Goal: Information Seeking & Learning: Learn about a topic

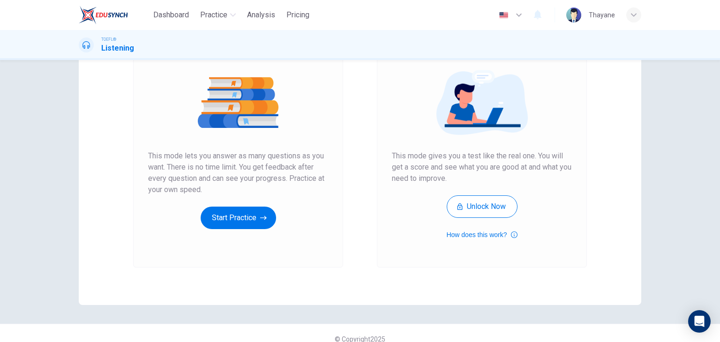
scroll to position [72, 0]
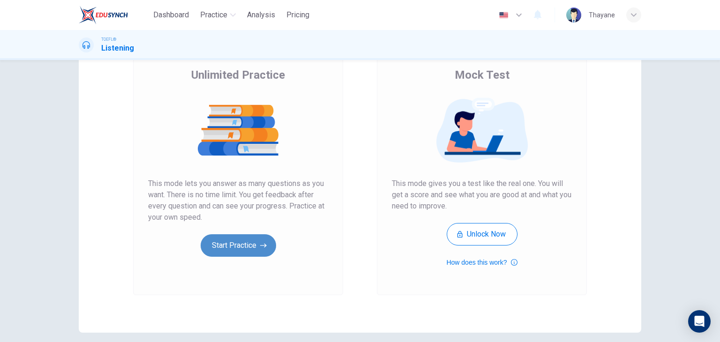
click at [240, 239] on button "Start Practice" at bounding box center [238, 245] width 75 height 23
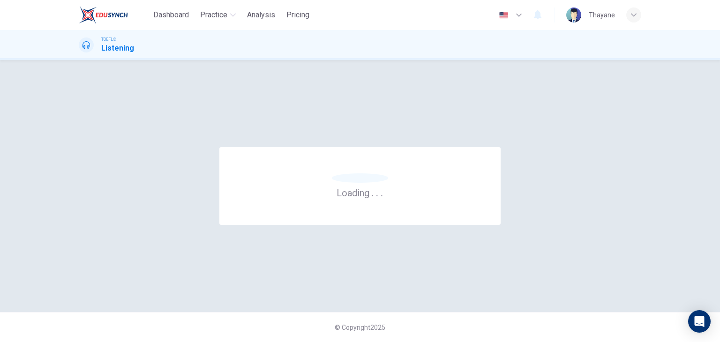
scroll to position [0, 0]
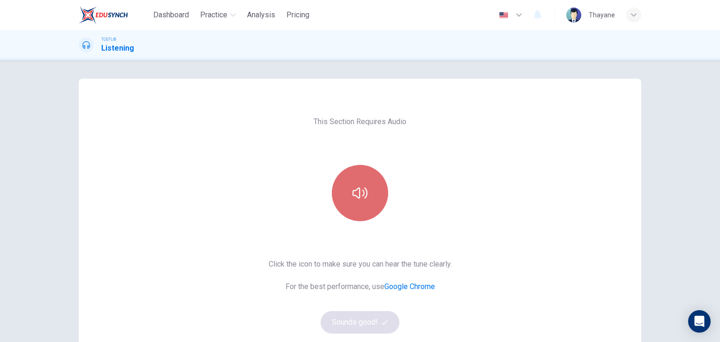
click at [362, 202] on button "button" at bounding box center [360, 193] width 56 height 56
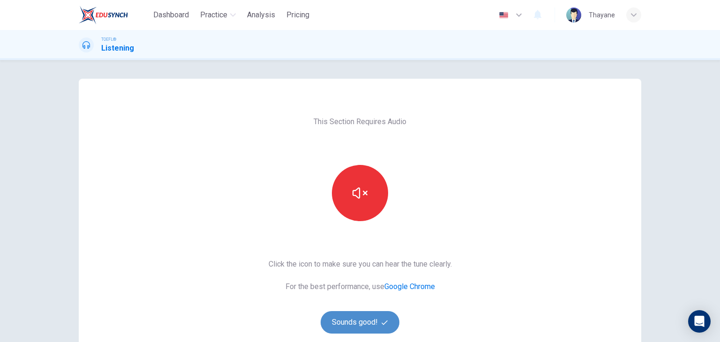
click at [350, 320] on button "Sounds good!" at bounding box center [360, 322] width 79 height 23
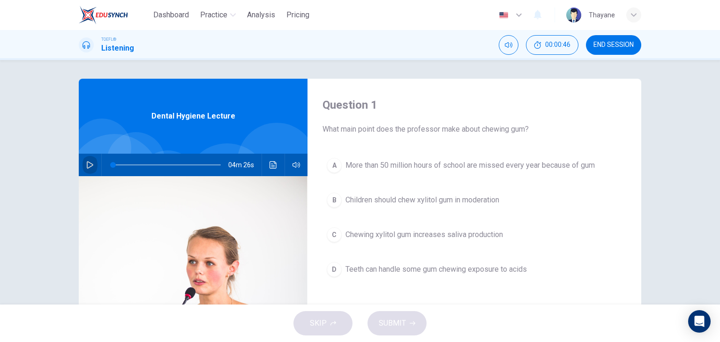
click at [88, 162] on icon "button" at bounding box center [90, 165] width 8 height 8
type input "0"
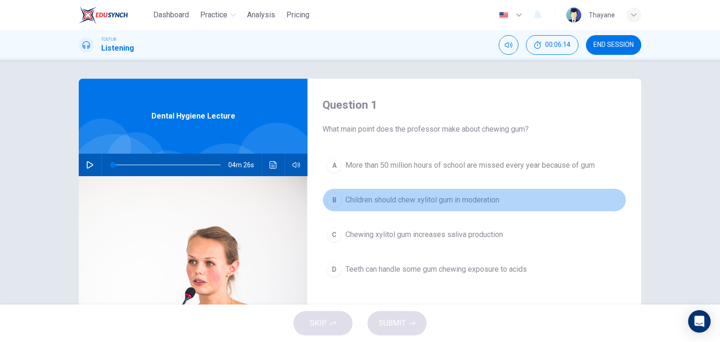
click at [341, 204] on button "B Children should chew xylitol gum in moderation" at bounding box center [475, 200] width 304 height 23
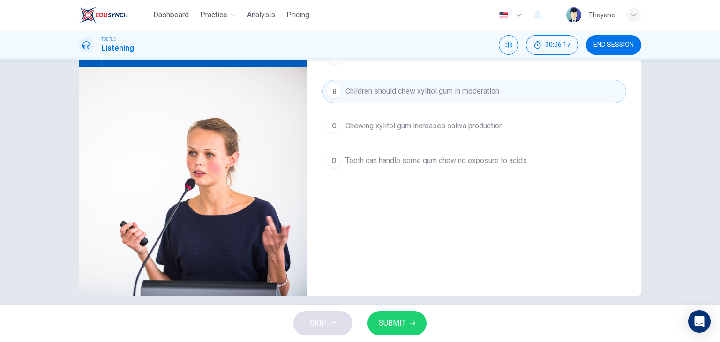
scroll to position [119, 0]
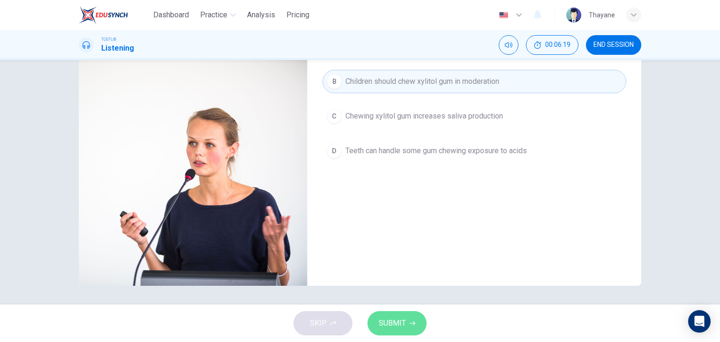
click at [390, 325] on span "SUBMIT" at bounding box center [392, 323] width 27 height 13
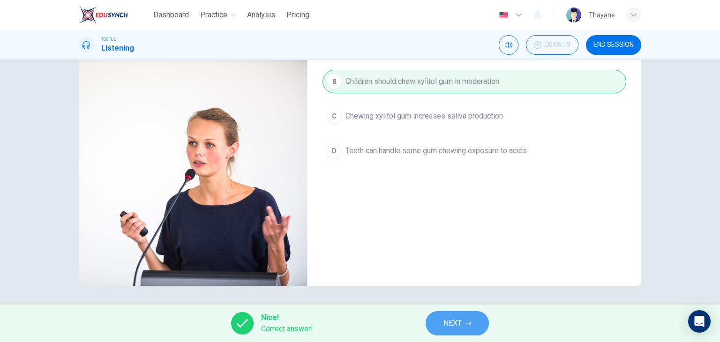
click at [463, 326] on button "NEXT" at bounding box center [457, 323] width 63 height 24
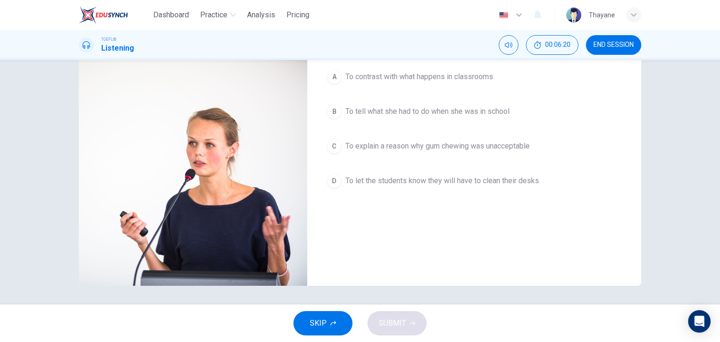
scroll to position [0, 0]
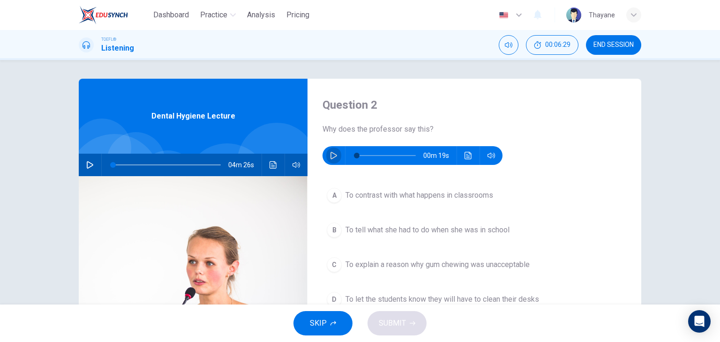
click at [331, 154] on icon "button" at bounding box center [334, 156] width 7 height 8
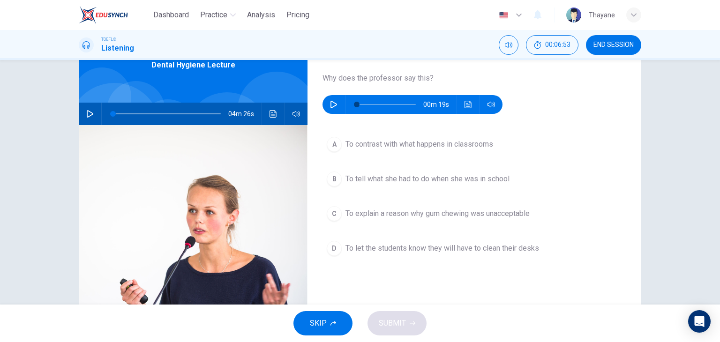
scroll to position [60, 0]
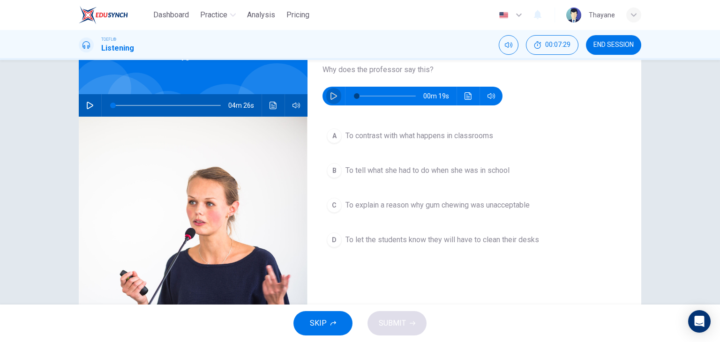
click at [330, 95] on icon "button" at bounding box center [334, 96] width 8 height 8
type input "0"
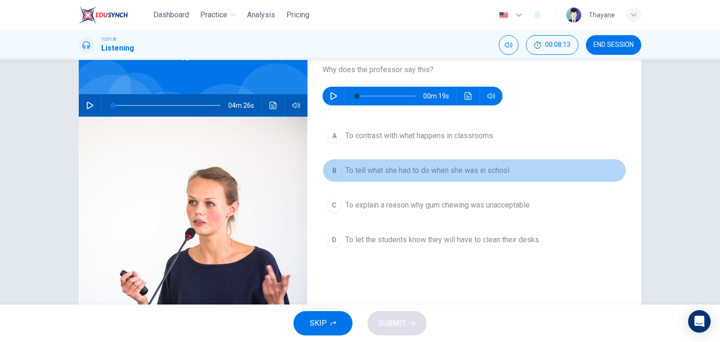
click at [336, 164] on div "B" at bounding box center [334, 170] width 15 height 15
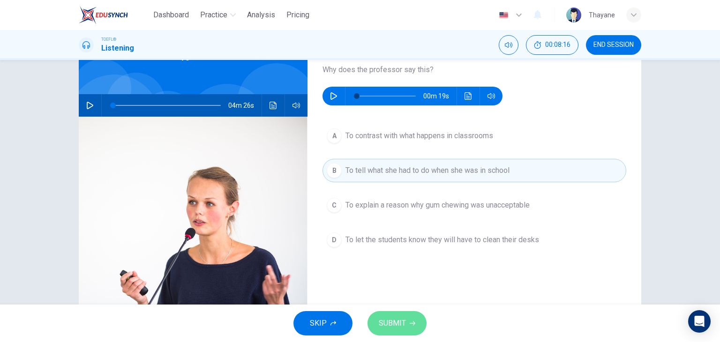
click at [410, 316] on button "SUBMIT" at bounding box center [397, 323] width 59 height 24
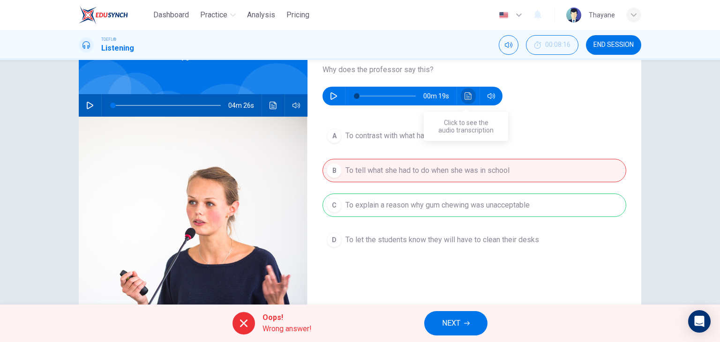
click at [466, 96] on icon "Click to see the audio transcription" at bounding box center [468, 96] width 7 height 8
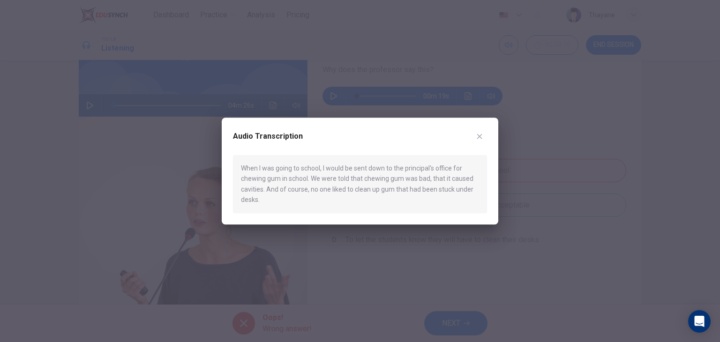
click at [522, 98] on div at bounding box center [360, 171] width 720 height 342
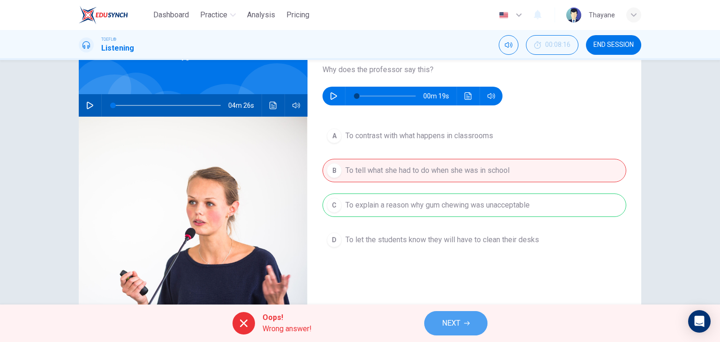
click at [430, 319] on button "NEXT" at bounding box center [455, 323] width 63 height 24
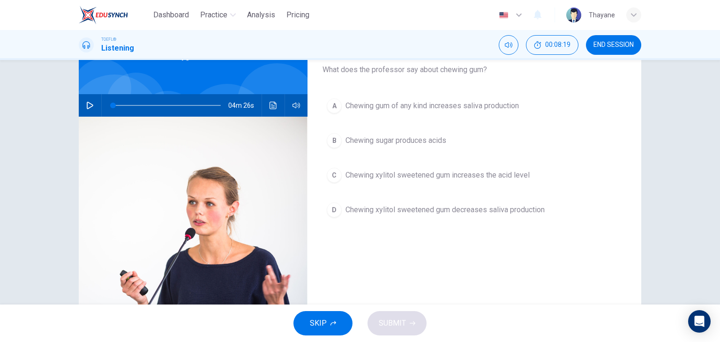
scroll to position [0, 0]
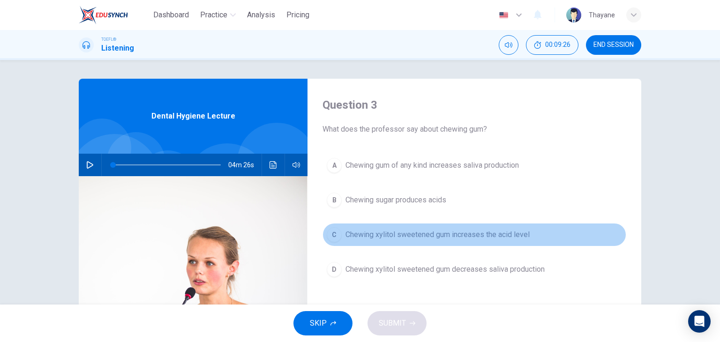
click at [452, 242] on button "C Chewing xylitol sweetened gum increases the acid level" at bounding box center [475, 234] width 304 height 23
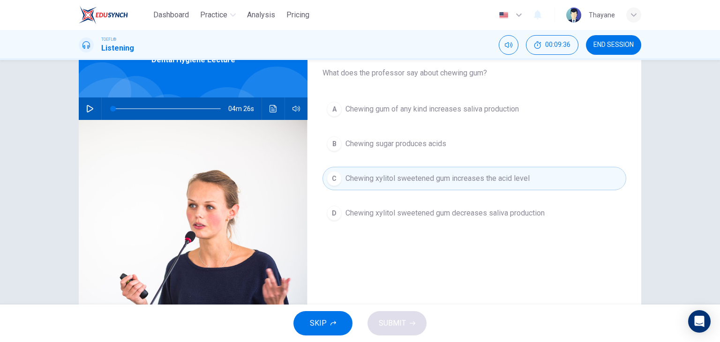
scroll to position [57, 0]
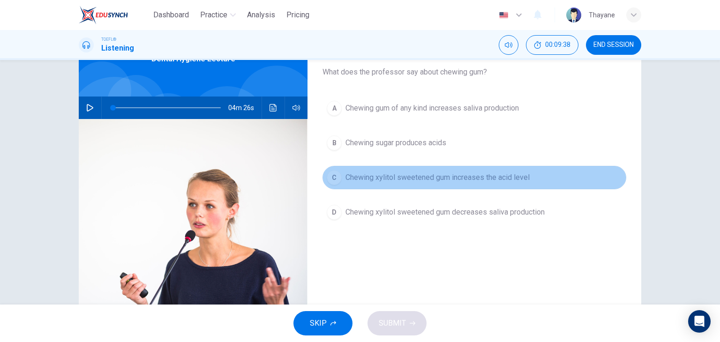
click at [526, 172] on span "Chewing xylitol sweetened gum increases the acid level" at bounding box center [438, 177] width 184 height 11
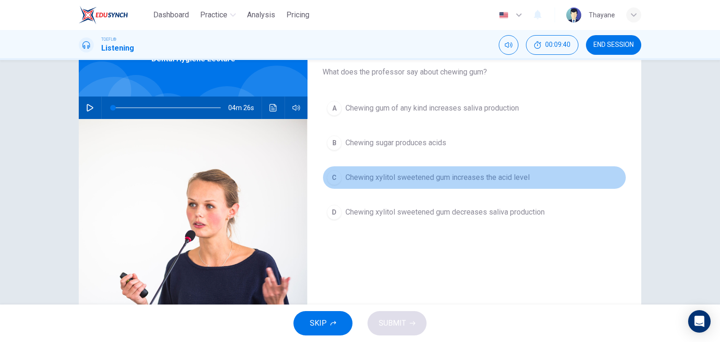
click at [526, 172] on span "Chewing xylitol sweetened gum increases the acid level" at bounding box center [438, 177] width 184 height 11
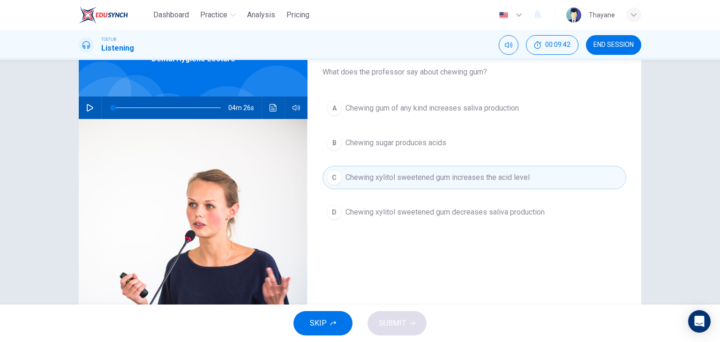
scroll to position [119, 0]
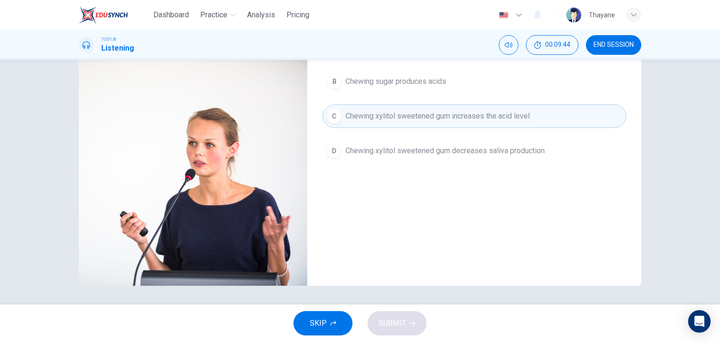
click at [416, 315] on div "SKIP SUBMIT" at bounding box center [360, 324] width 720 height 38
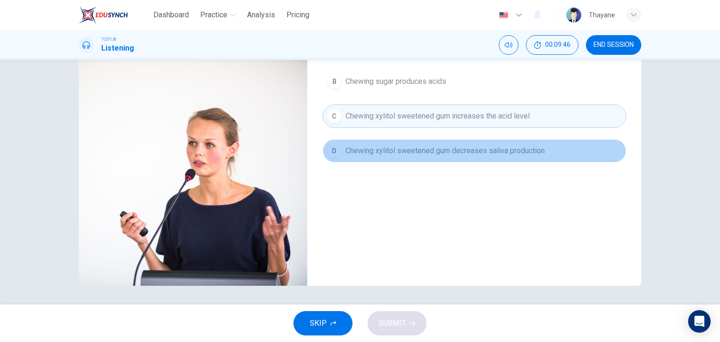
click at [391, 150] on span "Chewing xylitol sweetened gum decreases saliva production" at bounding box center [445, 150] width 199 height 11
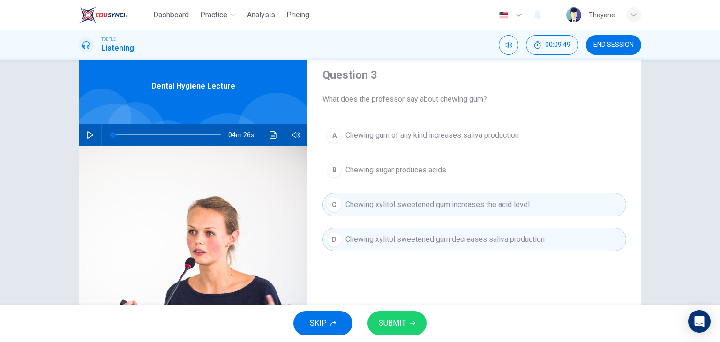
scroll to position [28, 0]
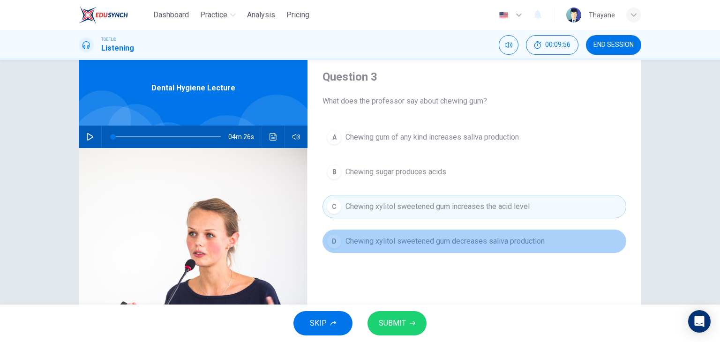
click at [445, 245] on span "Chewing xylitol sweetened gum decreases saliva production" at bounding box center [445, 241] width 199 height 11
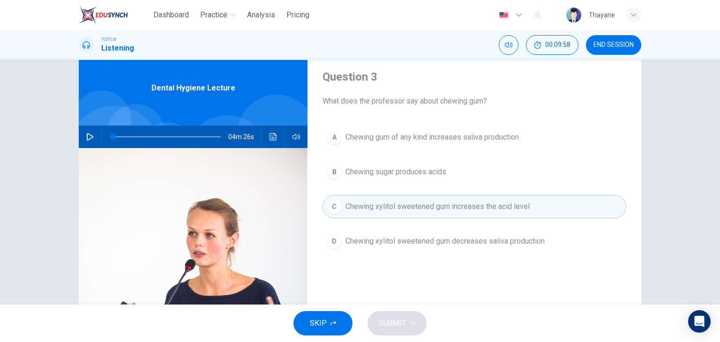
click at [400, 143] on button "A Chewing gum of any kind increases saliva production" at bounding box center [475, 137] width 304 height 23
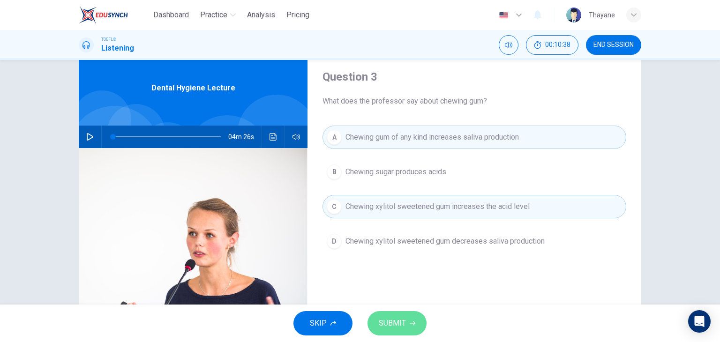
click at [389, 318] on span "SUBMIT" at bounding box center [392, 323] width 27 height 13
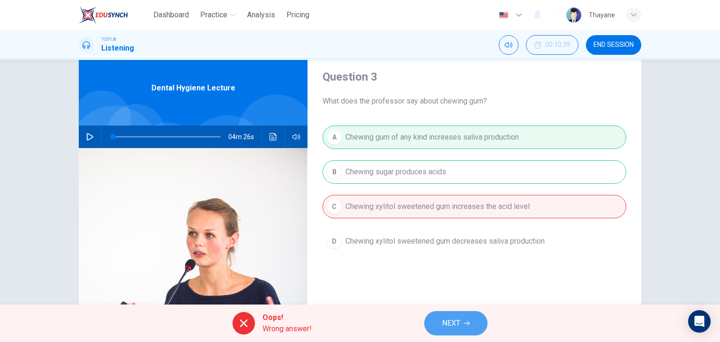
click at [454, 316] on button "NEXT" at bounding box center [455, 323] width 63 height 24
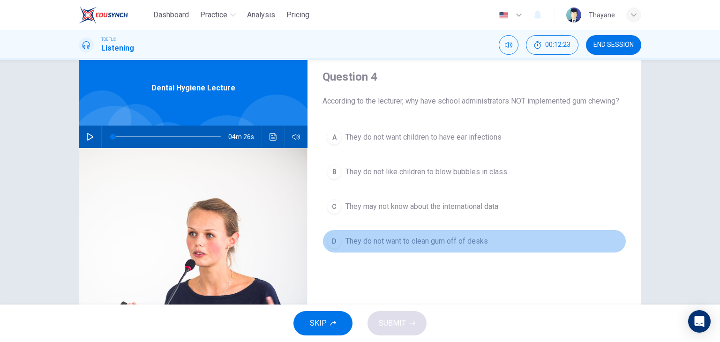
click at [414, 241] on span "They do not want to clean gum off of desks" at bounding box center [417, 241] width 143 height 11
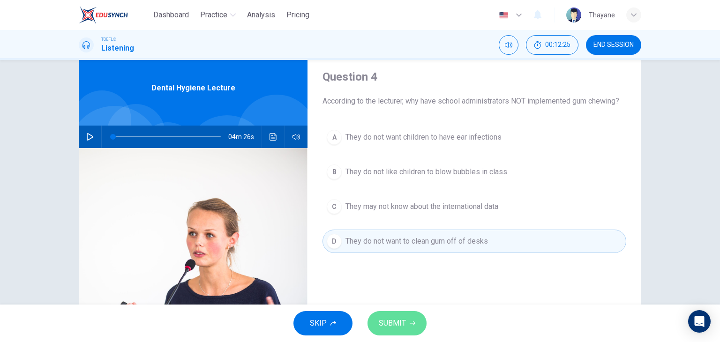
click at [398, 323] on span "SUBMIT" at bounding box center [392, 323] width 27 height 13
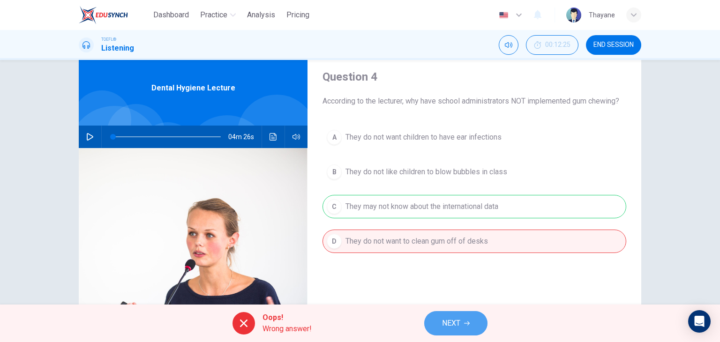
click at [456, 315] on button "NEXT" at bounding box center [455, 323] width 63 height 24
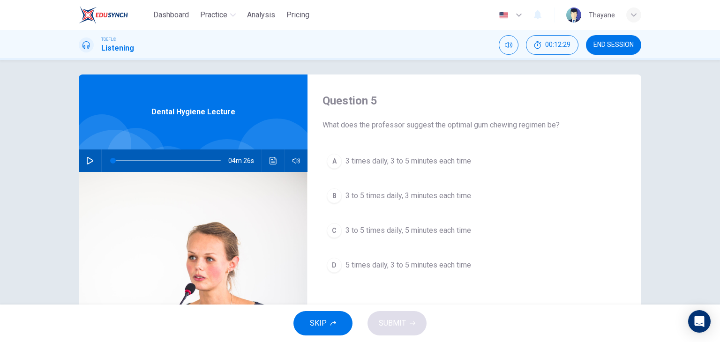
scroll to position [4, 0]
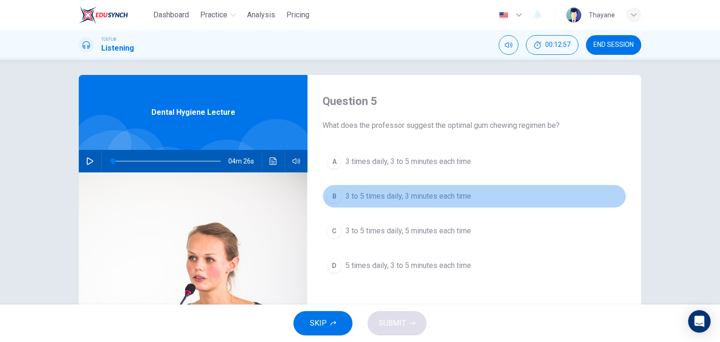
click at [401, 196] on span "3 to 5 times daily, 3 minutes each time" at bounding box center [409, 196] width 126 height 11
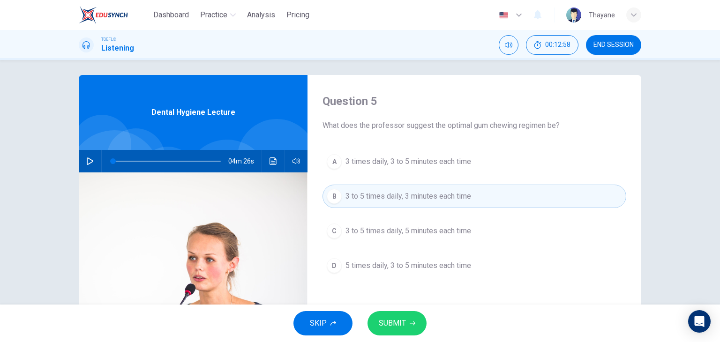
click at [405, 325] on span "SUBMIT" at bounding box center [392, 323] width 27 height 13
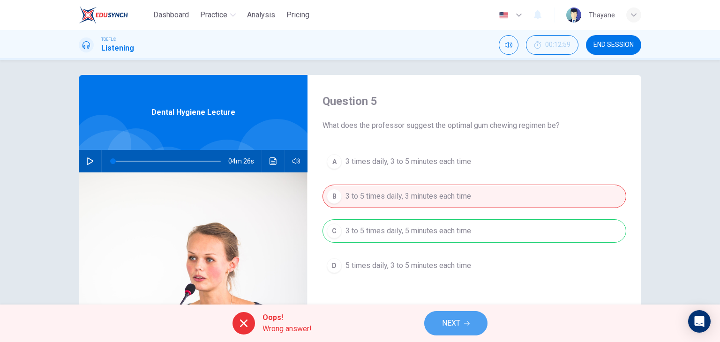
click at [445, 326] on span "NEXT" at bounding box center [451, 323] width 18 height 13
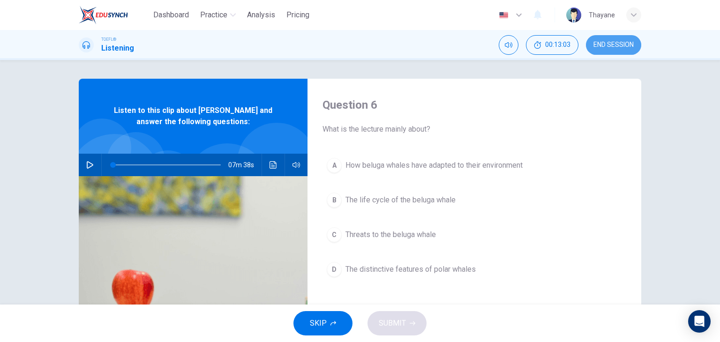
click at [625, 48] on span "END SESSION" at bounding box center [614, 45] width 40 height 8
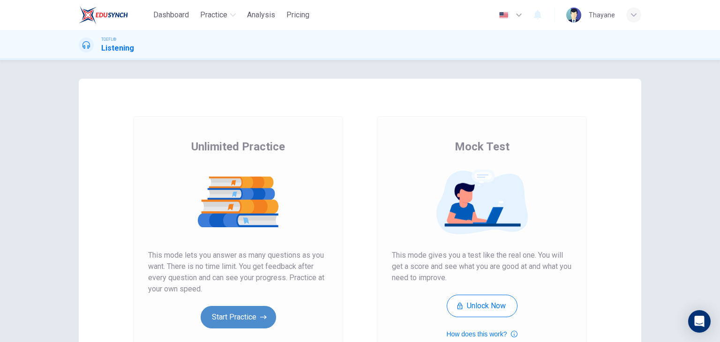
click at [255, 320] on button "Start Practice" at bounding box center [238, 317] width 75 height 23
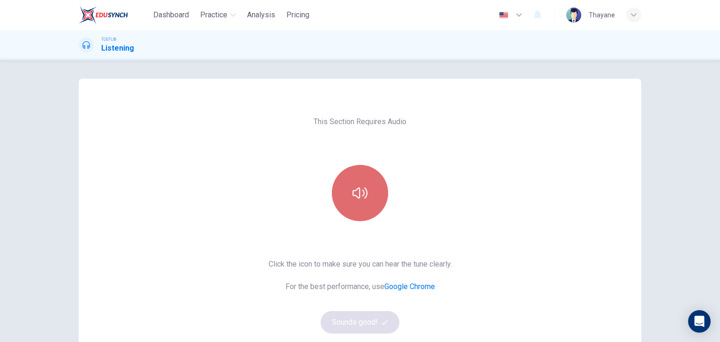
click at [339, 194] on button "button" at bounding box center [360, 193] width 56 height 56
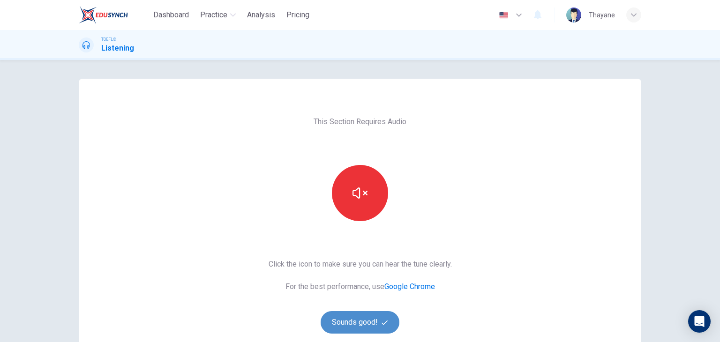
click at [340, 328] on button "Sounds good!" at bounding box center [360, 322] width 79 height 23
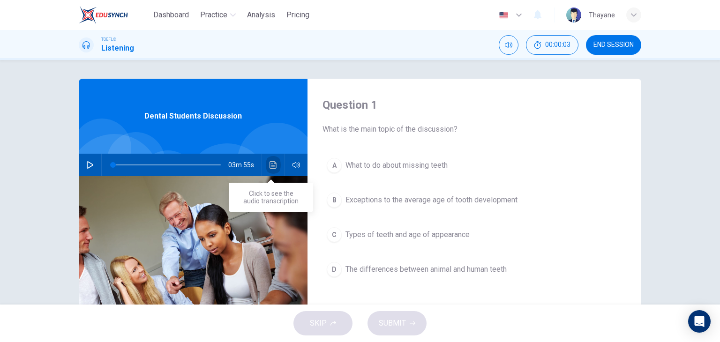
click at [268, 169] on button "Click to see the audio transcription" at bounding box center [273, 165] width 15 height 23
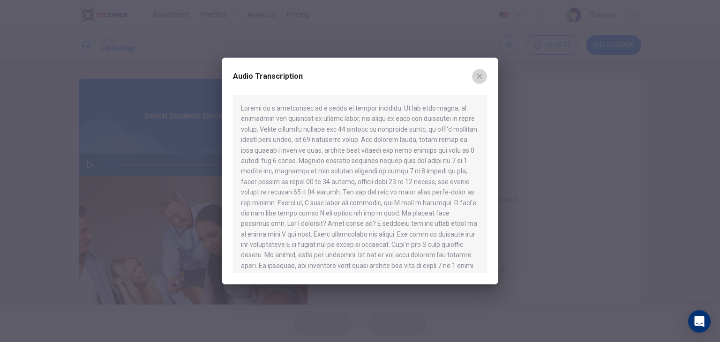
click at [481, 74] on icon "button" at bounding box center [480, 77] width 8 height 8
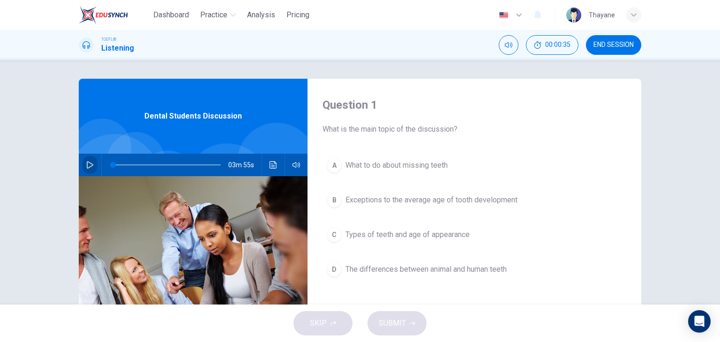
click at [83, 166] on button "button" at bounding box center [90, 165] width 15 height 23
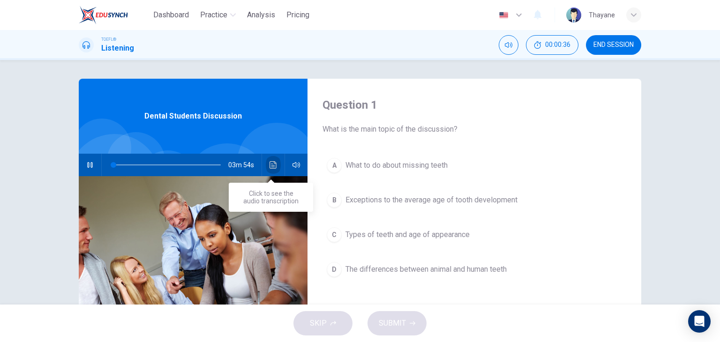
click at [273, 167] on icon "Click to see the audio transcription" at bounding box center [274, 165] width 8 height 8
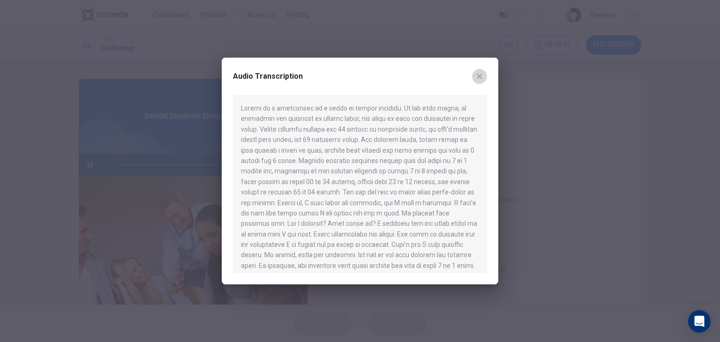
click at [482, 75] on icon "button" at bounding box center [480, 77] width 8 height 8
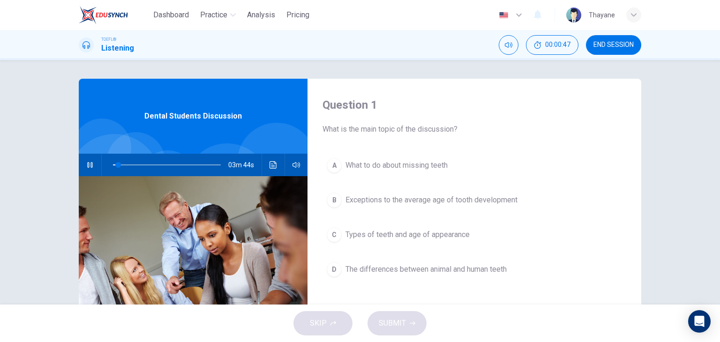
click at [199, 116] on span "Dental Students Discussion" at bounding box center [193, 116] width 98 height 11
click at [89, 160] on button "button" at bounding box center [90, 165] width 15 height 23
drag, startPoint x: 115, startPoint y: 165, endPoint x: 40, endPoint y: 171, distance: 75.8
click at [40, 171] on div "Question 1 What is the main topic of the discussion? A What to do about missing…" at bounding box center [360, 182] width 720 height 245
click at [86, 167] on icon "button" at bounding box center [90, 165] width 8 height 8
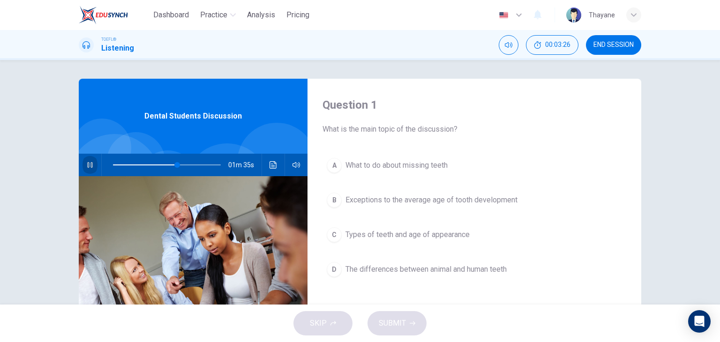
click at [91, 158] on button "button" at bounding box center [90, 165] width 15 height 23
drag, startPoint x: 177, startPoint y: 166, endPoint x: 98, endPoint y: 166, distance: 78.3
click at [98, 166] on div "03m 55s" at bounding box center [193, 165] width 229 height 23
click at [87, 164] on icon "button" at bounding box center [90, 165] width 7 height 8
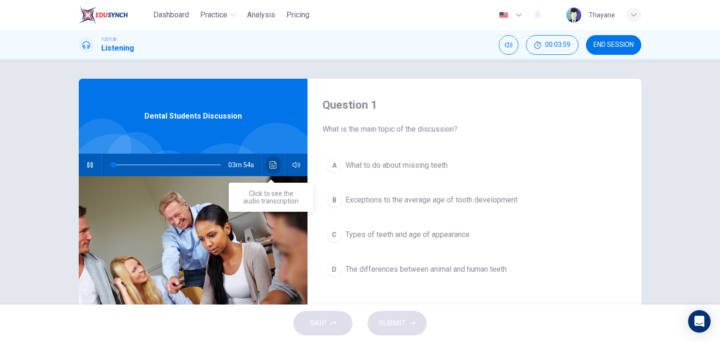
click at [266, 160] on button "Click to see the audio transcription" at bounding box center [273, 165] width 15 height 23
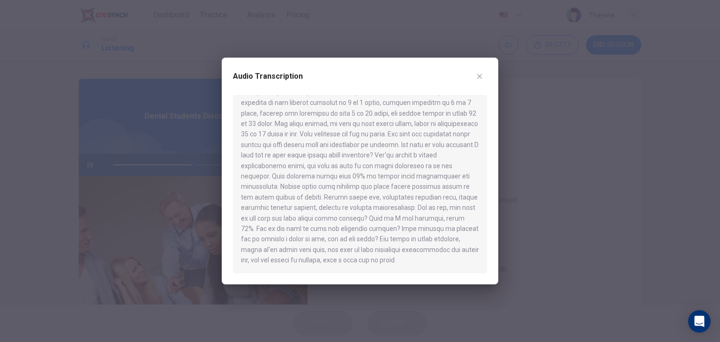
scroll to position [236, 0]
click at [675, 98] on div at bounding box center [360, 171] width 720 height 342
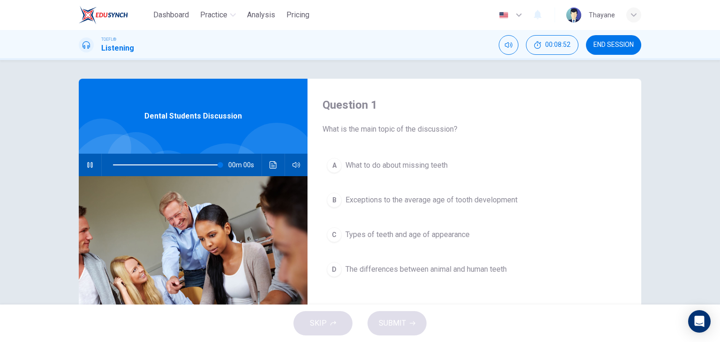
type input "0"
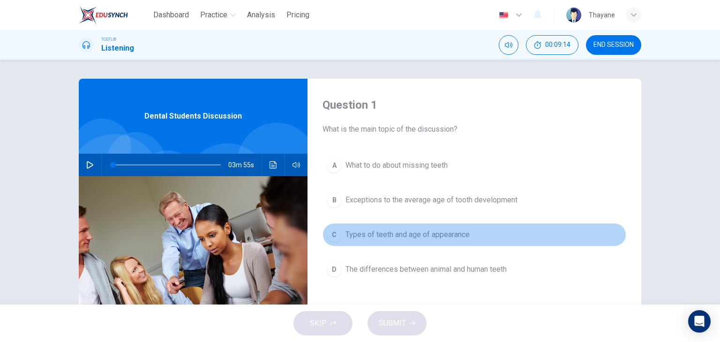
click at [341, 240] on button "C Types of teeth and age of appearance" at bounding box center [475, 234] width 304 height 23
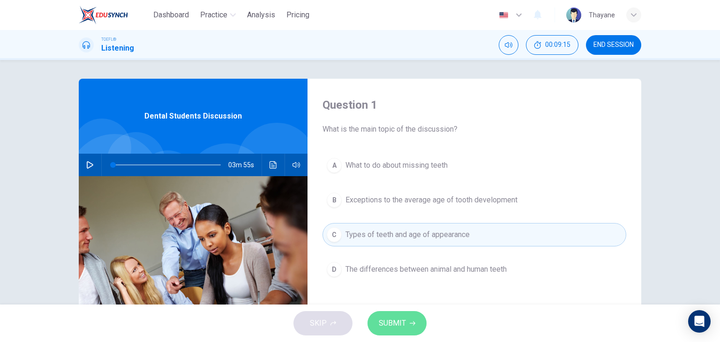
click at [390, 320] on span "SUBMIT" at bounding box center [392, 323] width 27 height 13
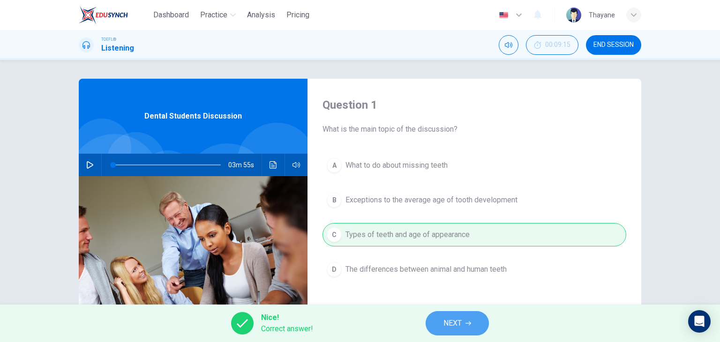
click at [434, 323] on button "NEXT" at bounding box center [457, 323] width 63 height 24
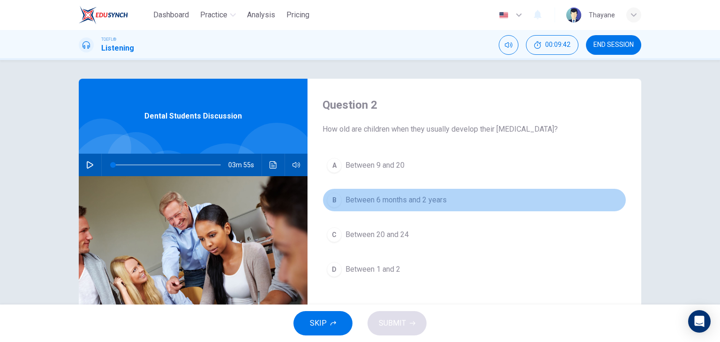
click at [334, 197] on div "B" at bounding box center [334, 200] width 15 height 15
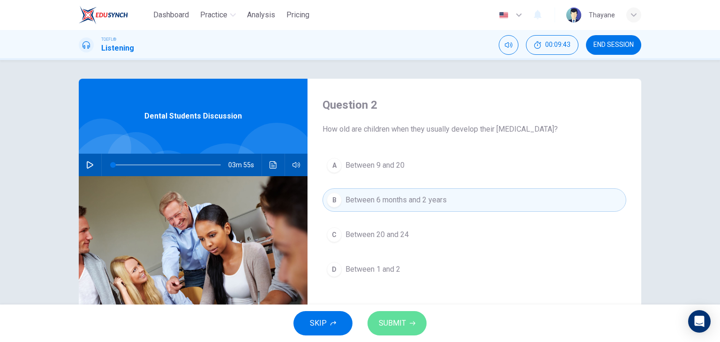
click at [381, 331] on button "SUBMIT" at bounding box center [397, 323] width 59 height 24
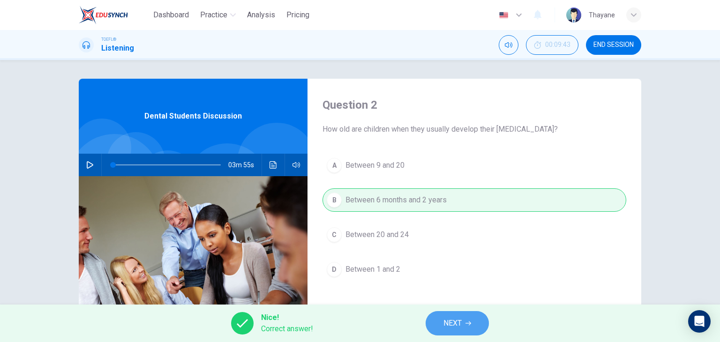
click at [445, 330] on span "NEXT" at bounding box center [453, 323] width 18 height 13
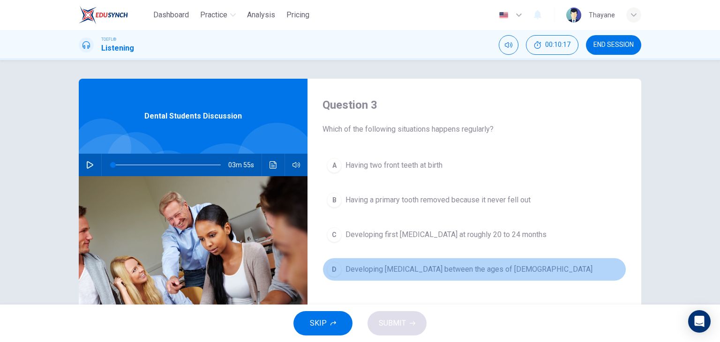
click at [439, 269] on span "Developing [MEDICAL_DATA] between the ages of [DEMOGRAPHIC_DATA]" at bounding box center [469, 269] width 247 height 11
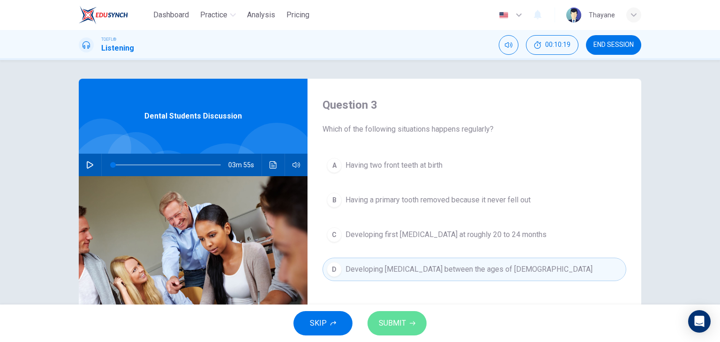
click at [390, 328] on span "SUBMIT" at bounding box center [392, 323] width 27 height 13
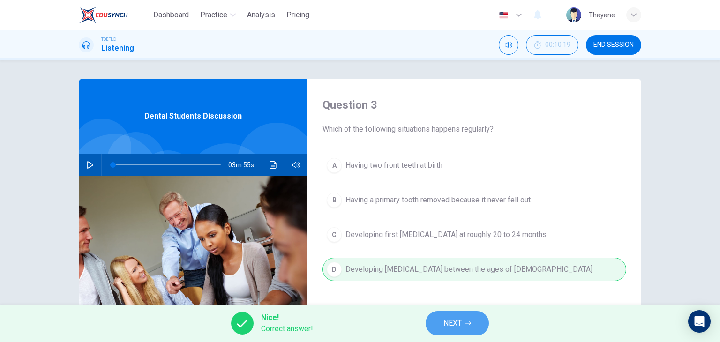
click at [441, 319] on button "NEXT" at bounding box center [457, 323] width 63 height 24
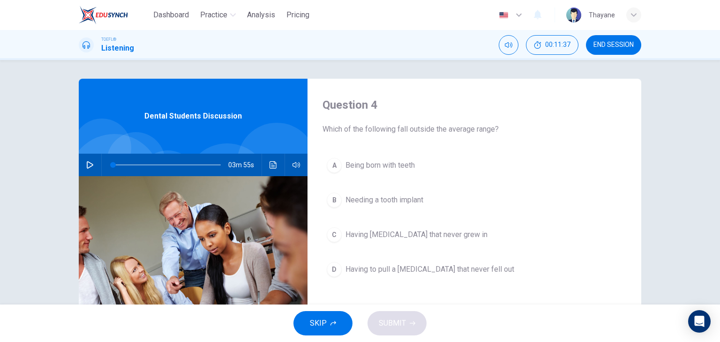
drag, startPoint x: 322, startPoint y: 129, endPoint x: 491, endPoint y: 132, distance: 169.3
click at [491, 132] on span "Which of the following fall outside the average range?" at bounding box center [475, 129] width 304 height 11
drag, startPoint x: 493, startPoint y: 132, endPoint x: 351, endPoint y: 129, distance: 142.1
click at [351, 129] on span "Which of the following fall outside the average range?" at bounding box center [475, 129] width 304 height 11
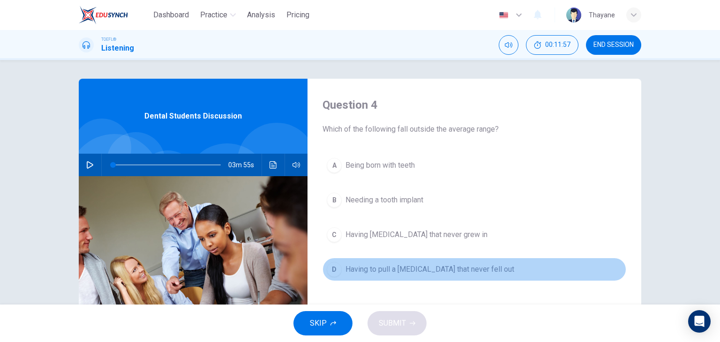
click at [346, 269] on span "Having to pull a [MEDICAL_DATA] that never fell out" at bounding box center [430, 269] width 169 height 11
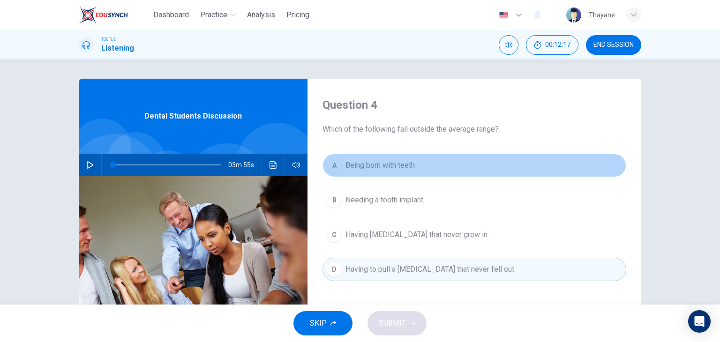
click at [347, 168] on span "Being born with teeth" at bounding box center [380, 165] width 69 height 11
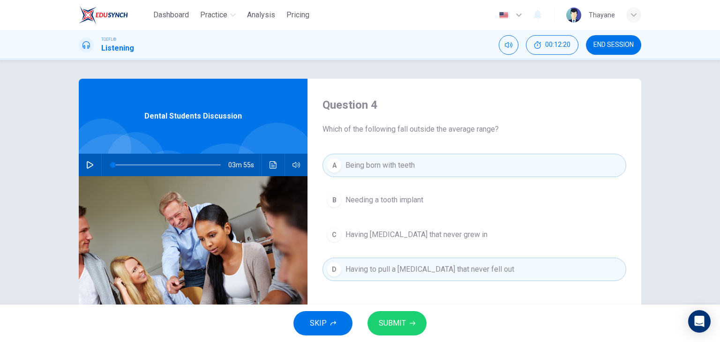
click at [389, 320] on span "SUBMIT" at bounding box center [392, 323] width 27 height 13
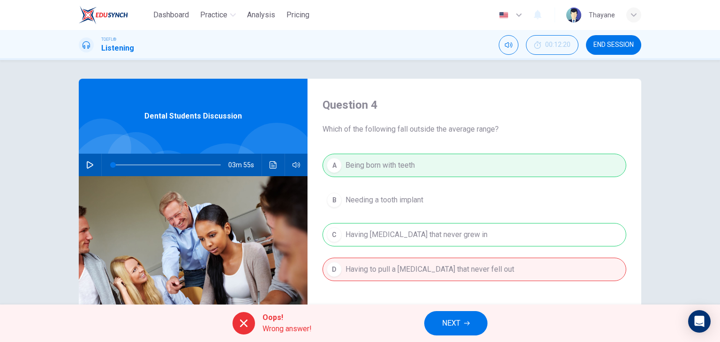
click at [389, 320] on div "Oops! Wrong answer! NEXT" at bounding box center [360, 324] width 720 height 38
click at [453, 321] on span "NEXT" at bounding box center [451, 323] width 18 height 13
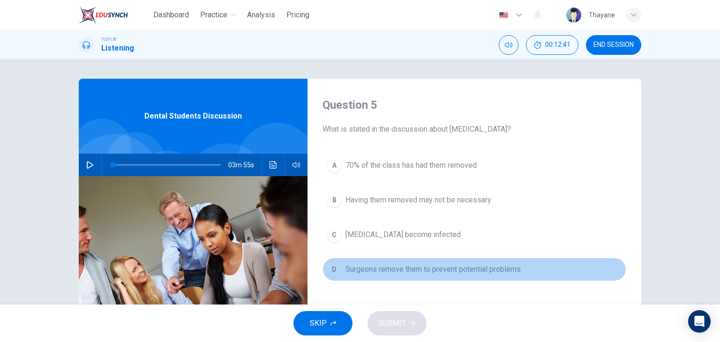
click at [439, 279] on button "D Surgeons remove them to prevent potential problems" at bounding box center [475, 269] width 304 height 23
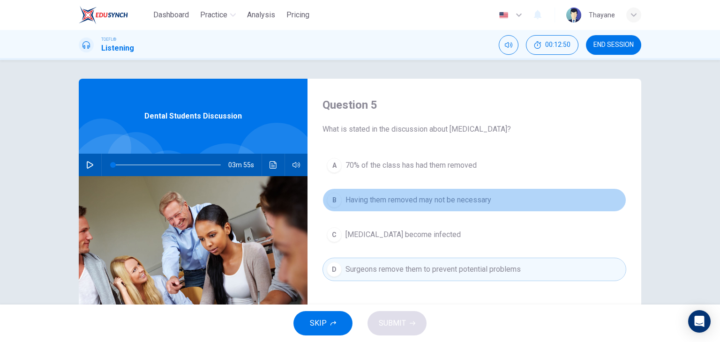
click at [394, 206] on button "B Having them removed may not be necessary" at bounding box center [475, 200] width 304 height 23
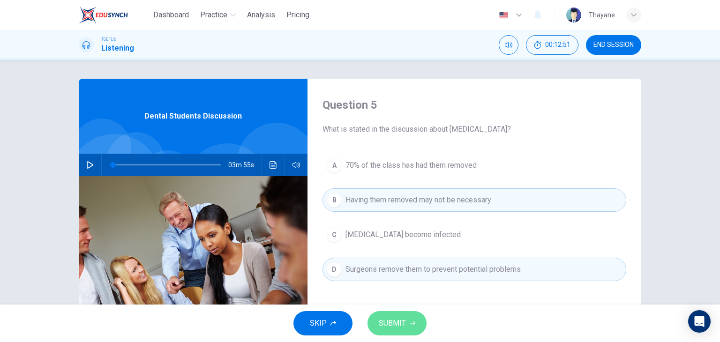
click at [392, 318] on span "SUBMIT" at bounding box center [392, 323] width 27 height 13
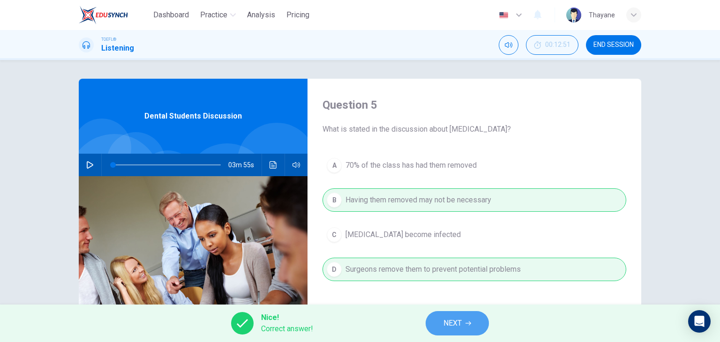
click at [439, 330] on button "NEXT" at bounding box center [457, 323] width 63 height 24
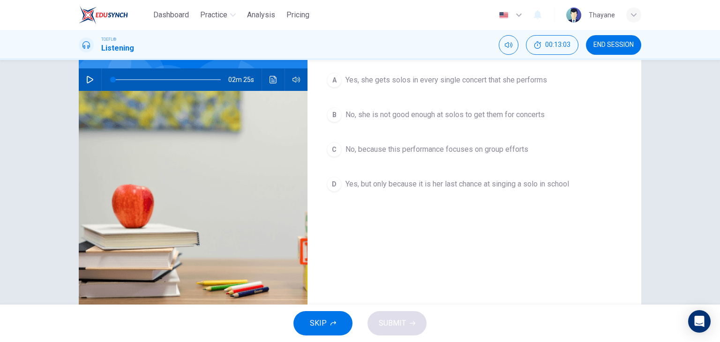
scroll to position [90, 0]
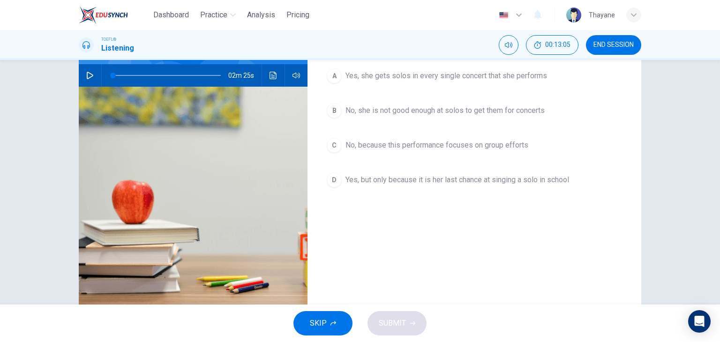
click at [80, 80] on div "02m 25s" at bounding box center [193, 75] width 229 height 23
click at [88, 75] on icon "button" at bounding box center [90, 76] width 8 height 8
type input "5"
click at [91, 77] on button "button" at bounding box center [90, 75] width 15 height 23
click at [90, 72] on icon "button" at bounding box center [90, 76] width 8 height 8
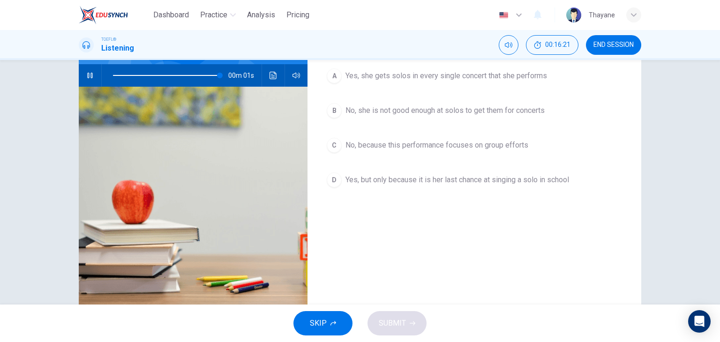
type input "0"
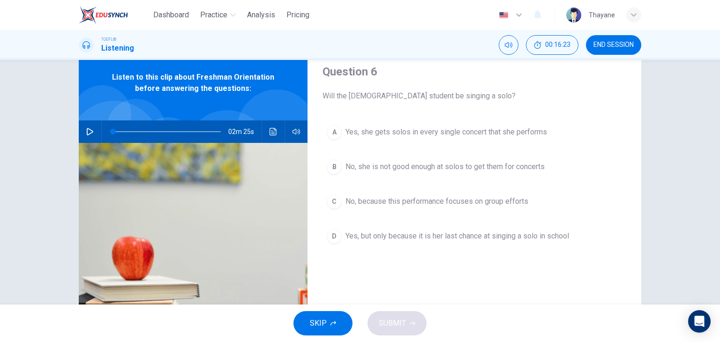
scroll to position [15, 0]
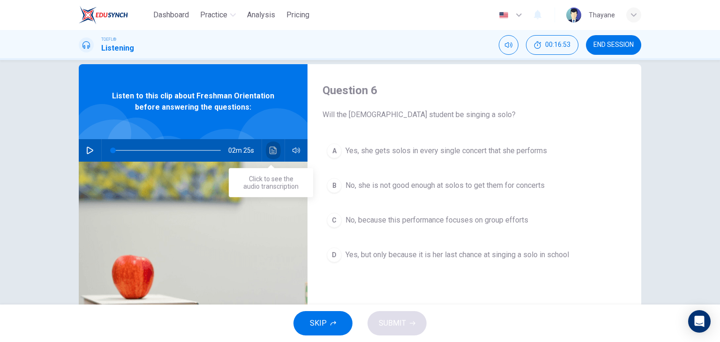
click at [266, 154] on button "Click to see the audio transcription" at bounding box center [273, 150] width 15 height 23
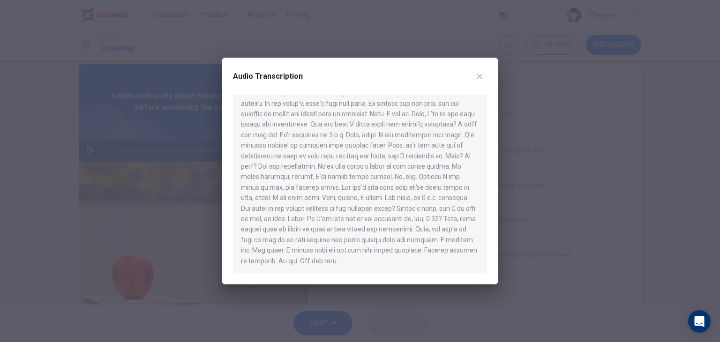
scroll to position [131, 0]
click at [572, 206] on div at bounding box center [360, 171] width 720 height 342
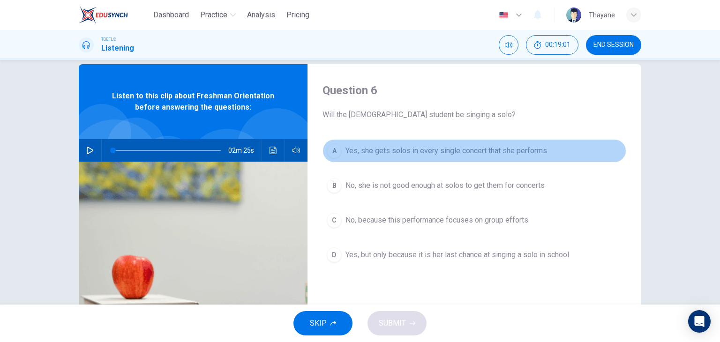
click at [423, 153] on span "Yes, she gets solos in every single concert that she performs" at bounding box center [447, 150] width 202 height 11
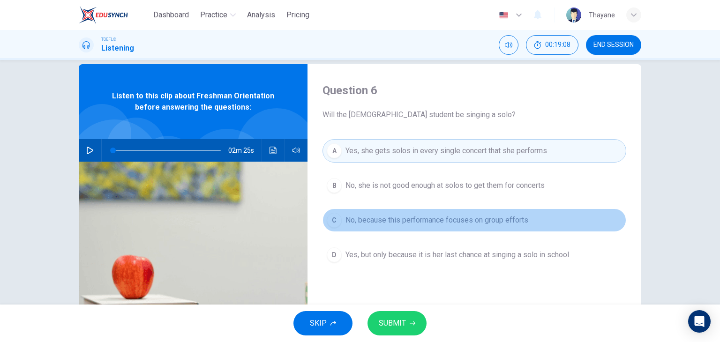
click at [391, 217] on span "No, because this performance focuses on group efforts" at bounding box center [437, 220] width 183 height 11
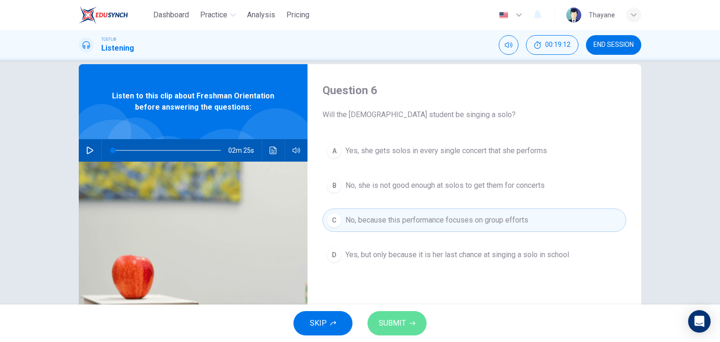
click at [380, 315] on button "SUBMIT" at bounding box center [397, 323] width 59 height 24
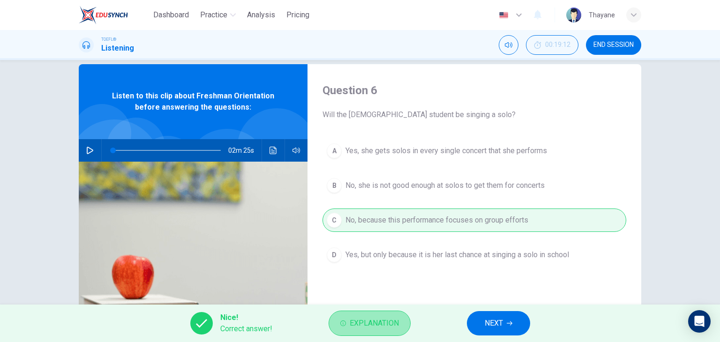
click at [366, 317] on span "Explanation" at bounding box center [374, 323] width 49 height 13
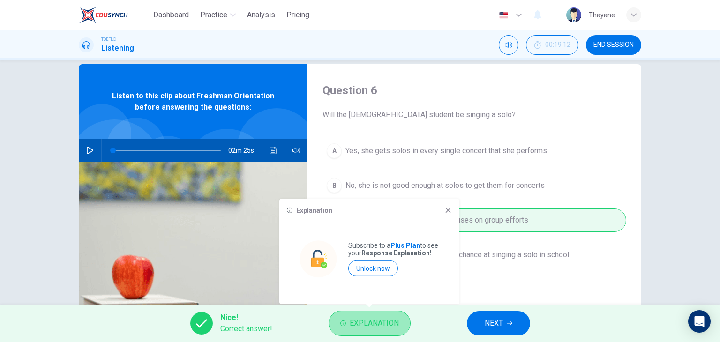
click at [366, 317] on span "Explanation" at bounding box center [374, 323] width 49 height 13
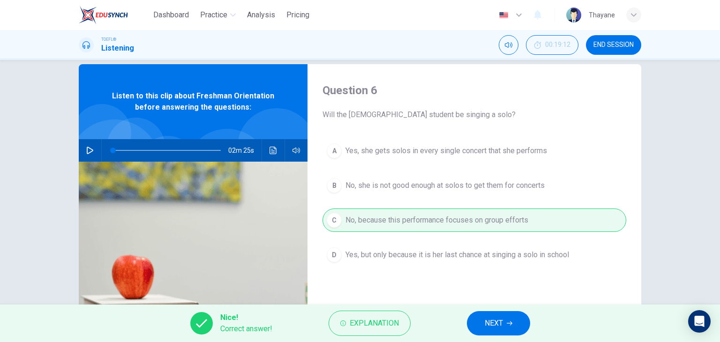
click at [485, 328] on span "NEXT" at bounding box center [494, 323] width 18 height 13
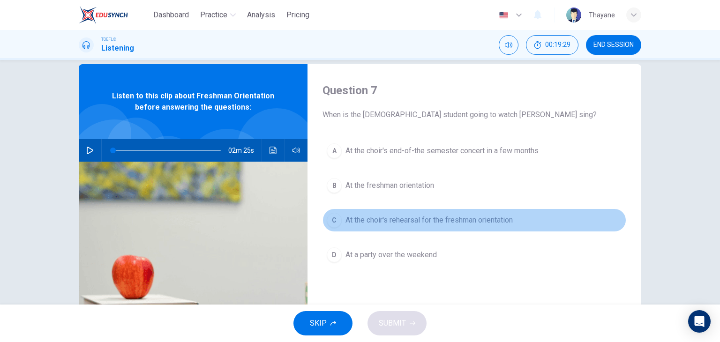
click at [420, 212] on button "C At the choir's rehearsal for the freshman orientation" at bounding box center [475, 220] width 304 height 23
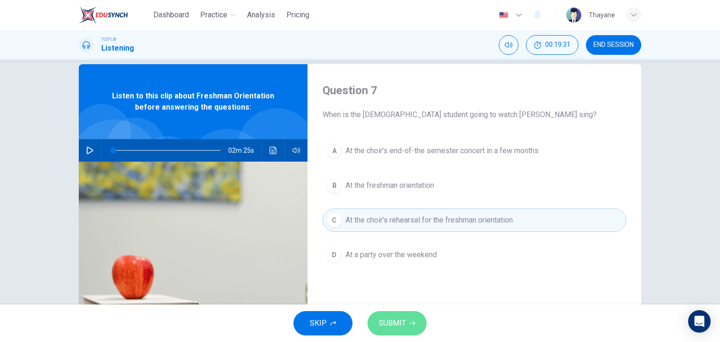
click at [404, 323] on span "SUBMIT" at bounding box center [392, 323] width 27 height 13
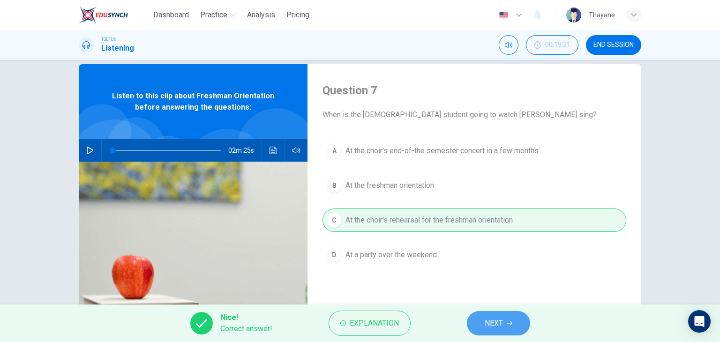
click at [510, 319] on button "NEXT" at bounding box center [498, 323] width 63 height 24
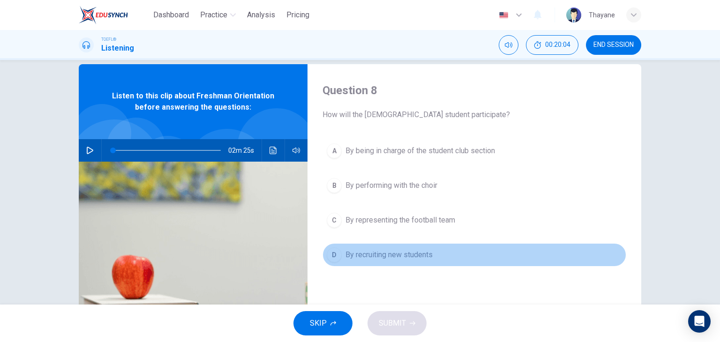
click at [407, 255] on span "By recruiting new students" at bounding box center [389, 254] width 87 height 11
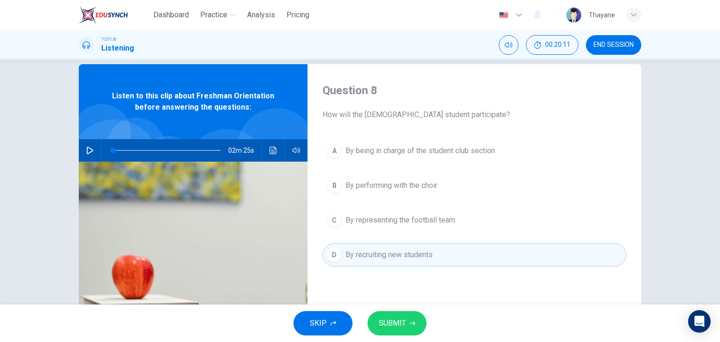
click at [395, 323] on span "SUBMIT" at bounding box center [392, 323] width 27 height 13
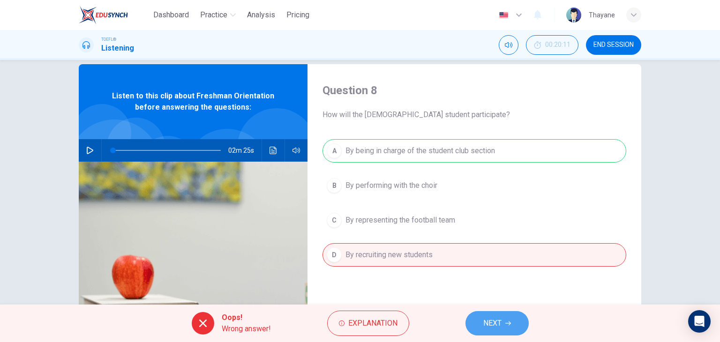
click at [484, 321] on span "NEXT" at bounding box center [492, 323] width 18 height 13
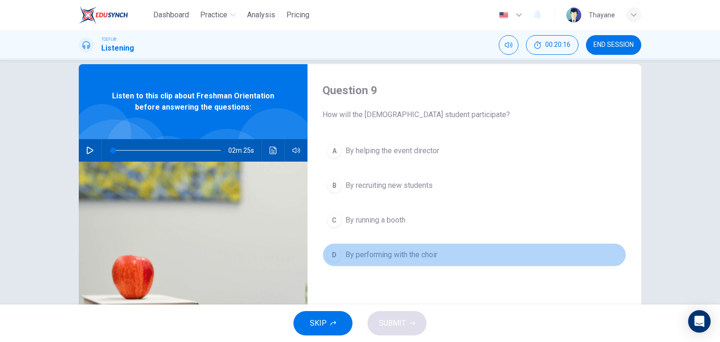
click at [422, 249] on span "By performing with the choir" at bounding box center [392, 254] width 92 height 11
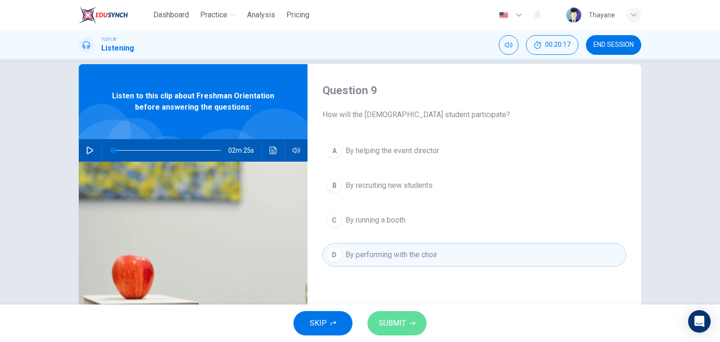
click at [413, 326] on button "SUBMIT" at bounding box center [397, 323] width 59 height 24
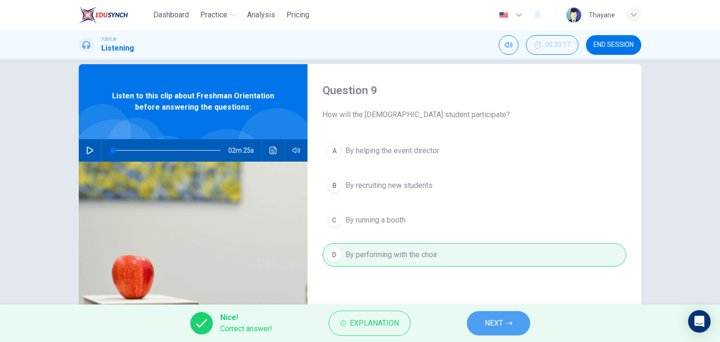
click at [479, 327] on button "NEXT" at bounding box center [498, 323] width 63 height 24
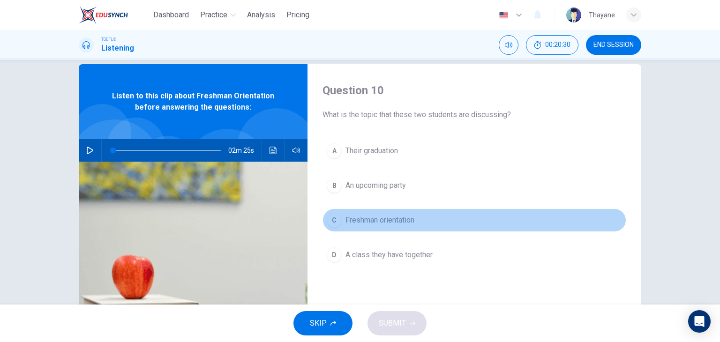
click at [404, 221] on span "Freshman orientation" at bounding box center [380, 220] width 69 height 11
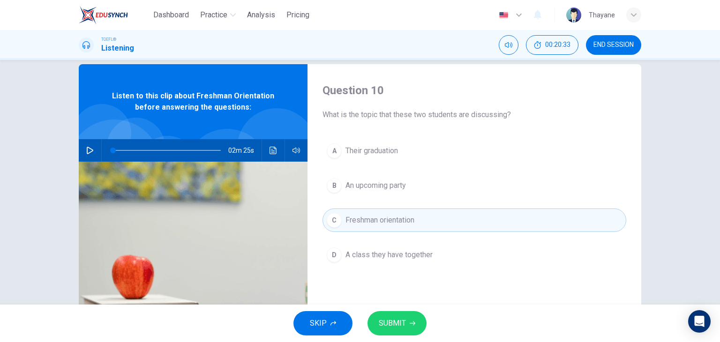
click at [401, 321] on span "SUBMIT" at bounding box center [392, 323] width 27 height 13
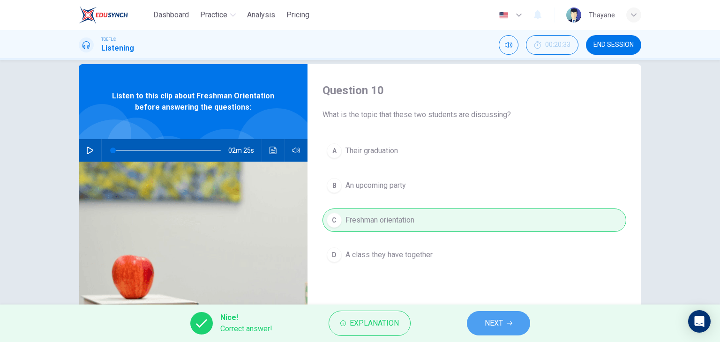
click at [493, 333] on button "NEXT" at bounding box center [498, 323] width 63 height 24
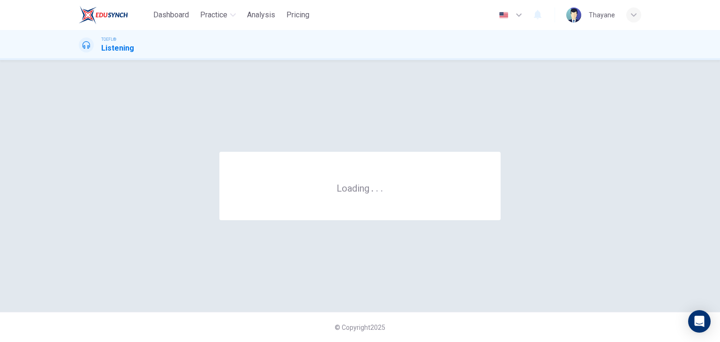
scroll to position [0, 0]
